Goal: Task Accomplishment & Management: Manage account settings

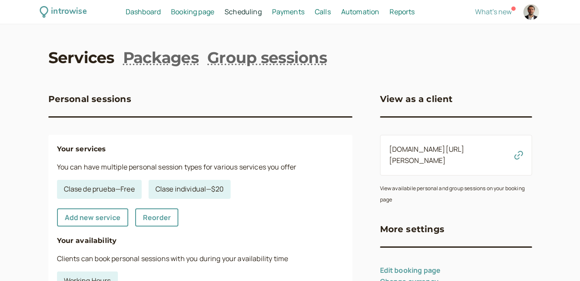
drag, startPoint x: 0, startPoint y: 0, endPoint x: 531, endPoint y: 15, distance: 530.8
click at [531, 15] on div at bounding box center [531, 12] width 16 height 16
select select "America/[GEOGRAPHIC_DATA]"
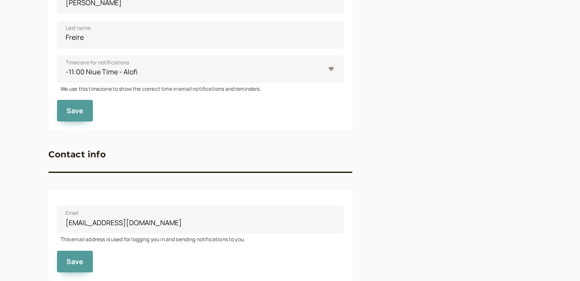
scroll to position [422, 0]
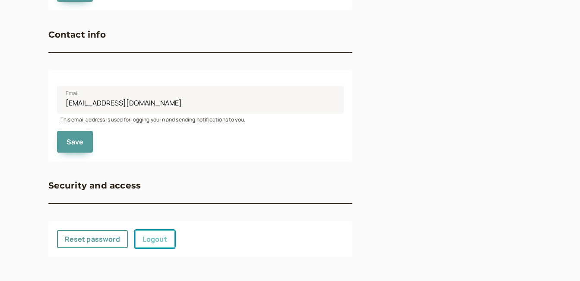
click at [152, 241] on link "Logout" at bounding box center [155, 239] width 40 height 18
